Goal: Transaction & Acquisition: Purchase product/service

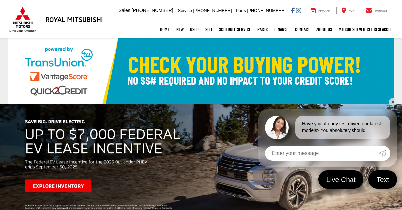
click at [395, 102] on link "✕" at bounding box center [394, 102] width 8 height 8
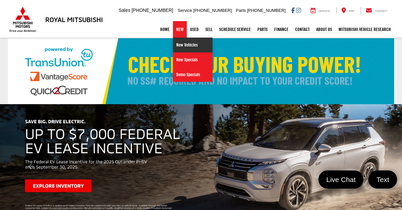
click at [178, 47] on link "New Vehicles" at bounding box center [193, 45] width 40 height 15
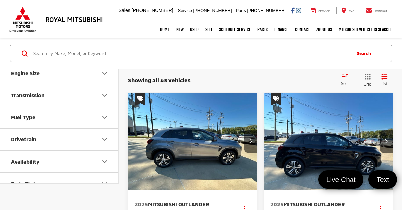
scroll to position [217, 0]
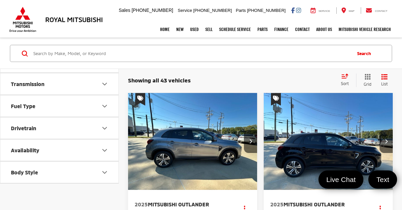
click at [69, 175] on button "Body Style" at bounding box center [59, 172] width 119 height 21
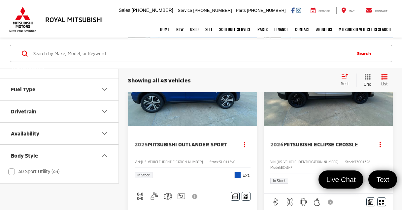
scroll to position [416, 0]
click at [235, 127] on img "2025 Mitsubishi Outlander Sport Base 0" at bounding box center [193, 78] width 130 height 98
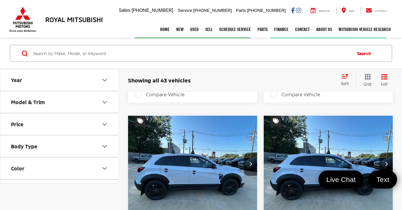
scroll to position [1099, 0]
